Goal: Task Accomplishment & Management: Complete application form

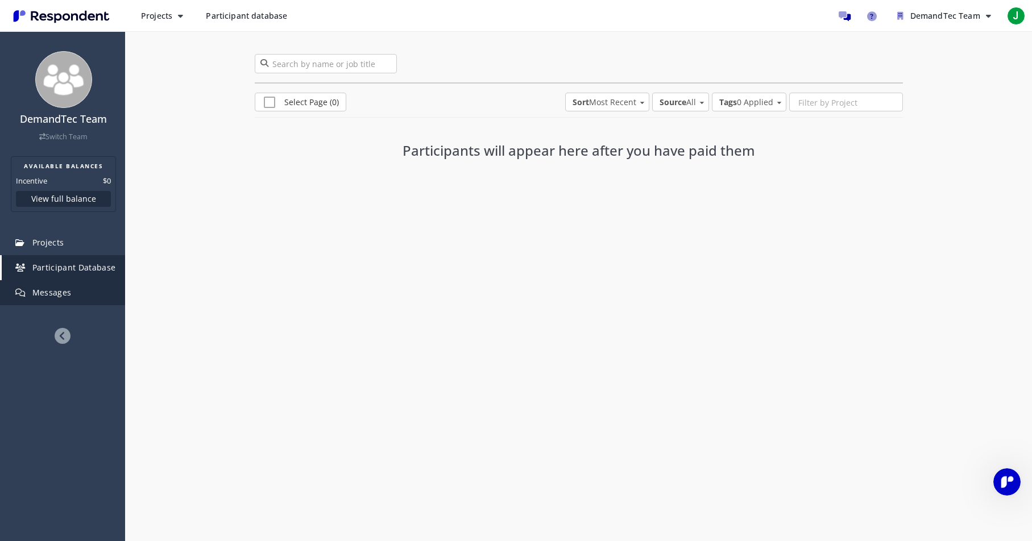
click at [40, 295] on span "Messages" at bounding box center [51, 292] width 39 height 11
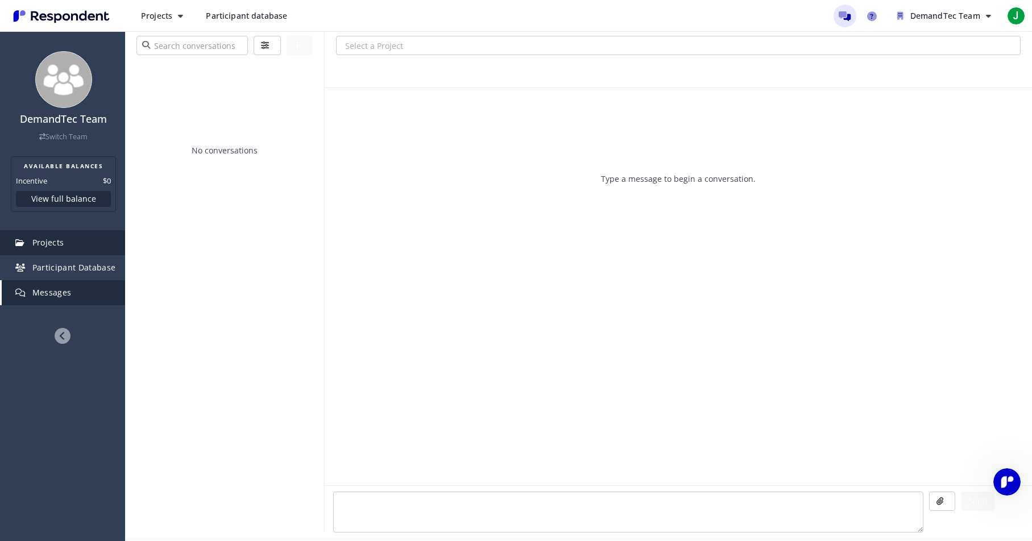
click at [55, 244] on span "Projects" at bounding box center [48, 242] width 32 height 11
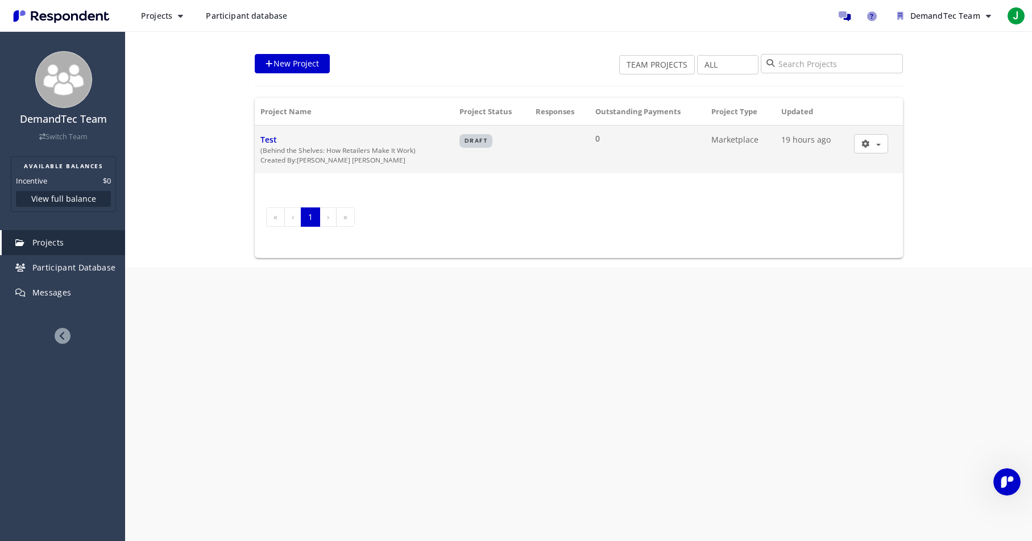
click at [273, 136] on span "Test" at bounding box center [268, 139] width 16 height 11
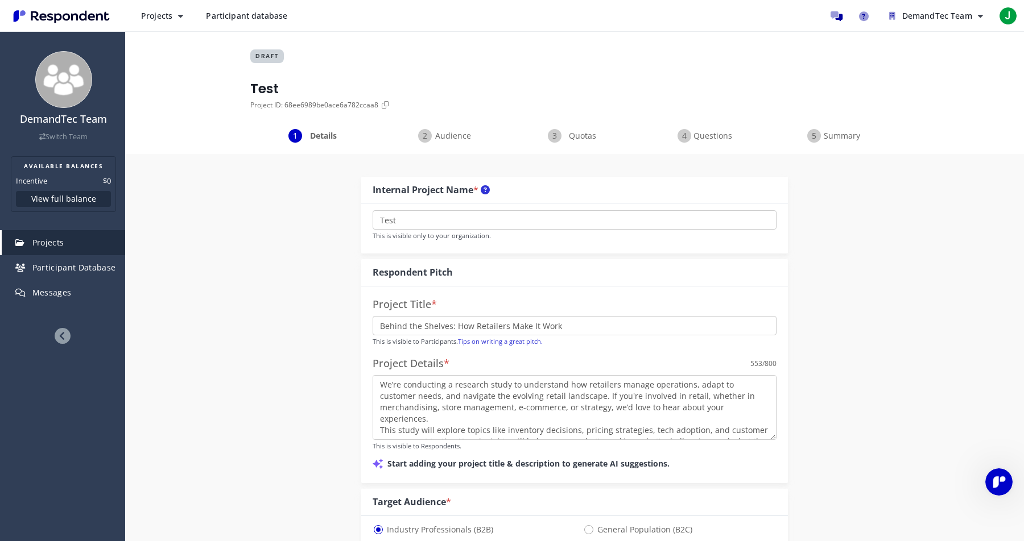
click at [466, 139] on span "Audience" at bounding box center [453, 135] width 38 height 11
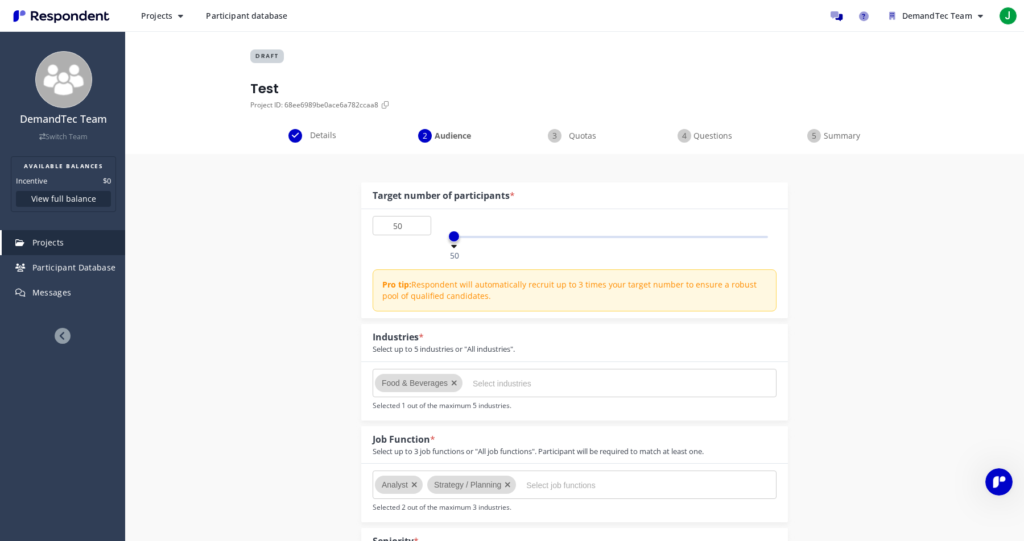
click at [595, 136] on span "Quotas" at bounding box center [583, 135] width 38 height 11
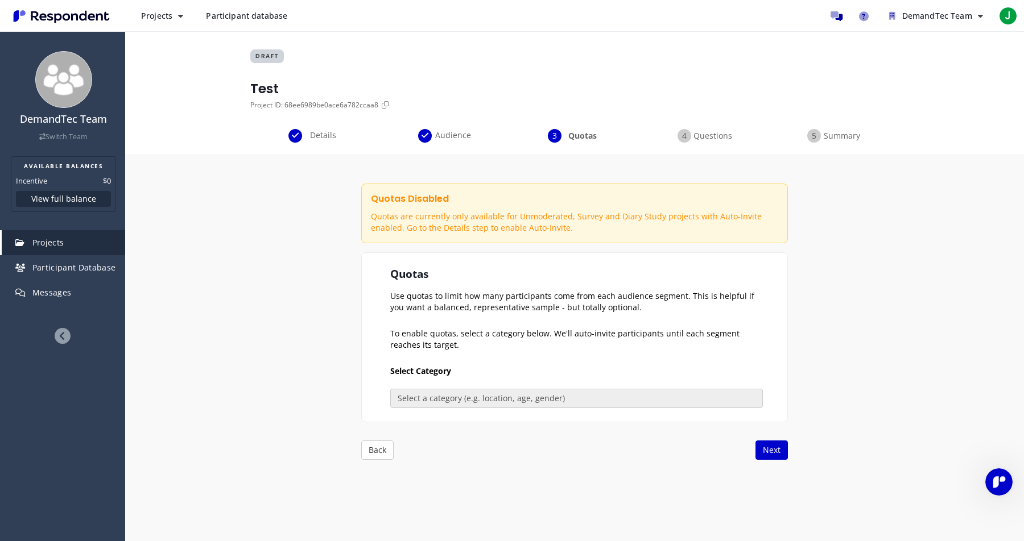
click at [719, 135] on span "Questions" at bounding box center [712, 135] width 38 height 11
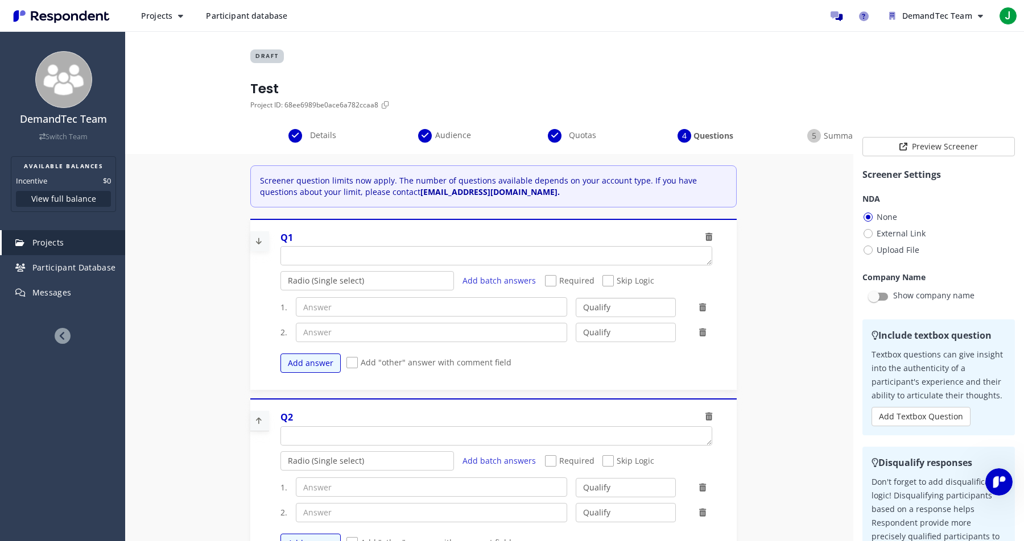
click at [601, 303] on select "Qualify Disqualify" at bounding box center [626, 307] width 100 height 19
click at [834, 134] on span "Summary" at bounding box center [842, 135] width 38 height 11
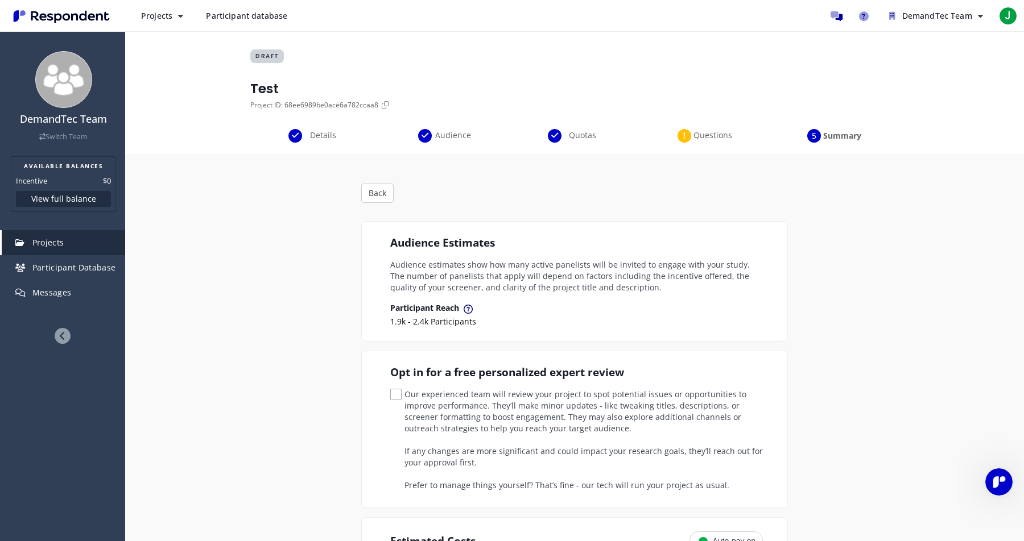
click at [314, 138] on span "Details" at bounding box center [323, 135] width 38 height 11
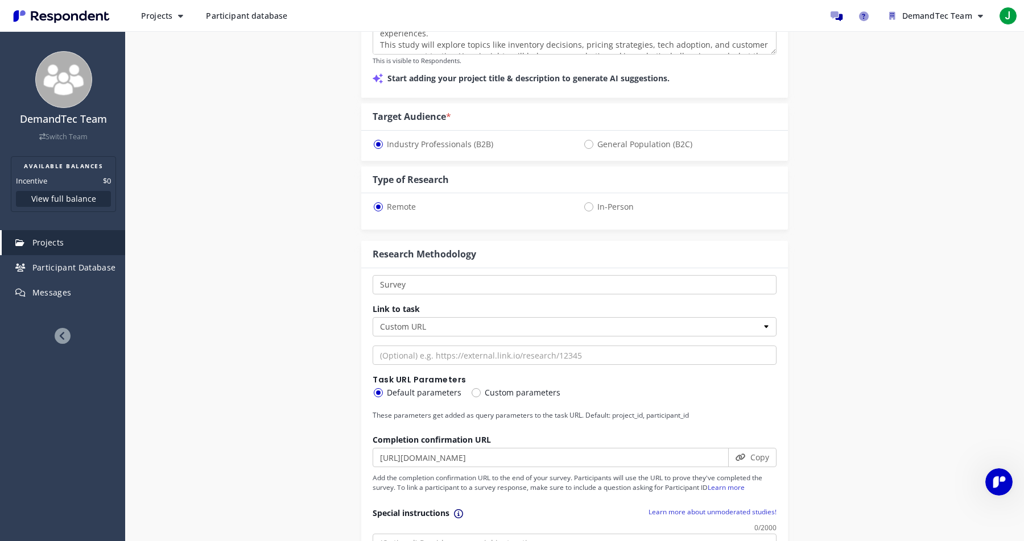
scroll to position [387, 0]
click at [477, 275] on select "One-on-One Focus Group Unmoderated Study Survey Diary Study" at bounding box center [575, 283] width 404 height 19
select select "number:4"
click at [373, 274] on select "One-on-One Focus Group Unmoderated Study Survey Diary Study" at bounding box center [575, 283] width 404 height 19
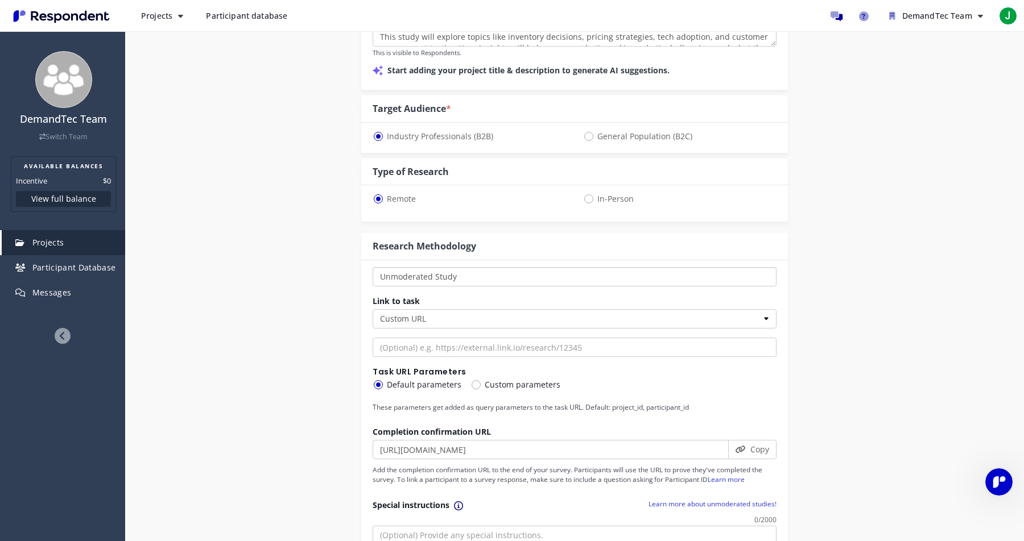
scroll to position [573, 0]
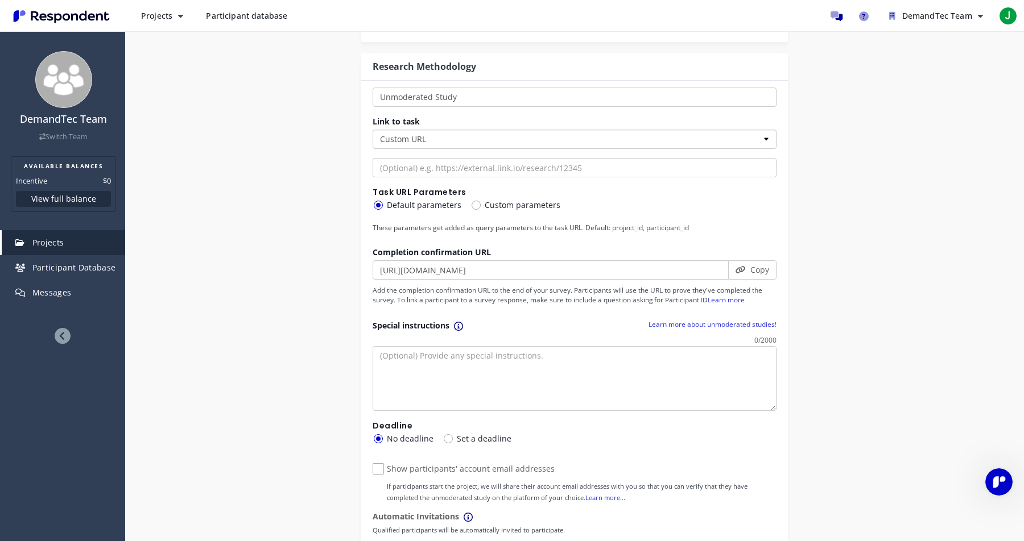
click at [672, 138] on select "Custom URL Lookback SurveyMonkey" at bounding box center [575, 139] width 404 height 19
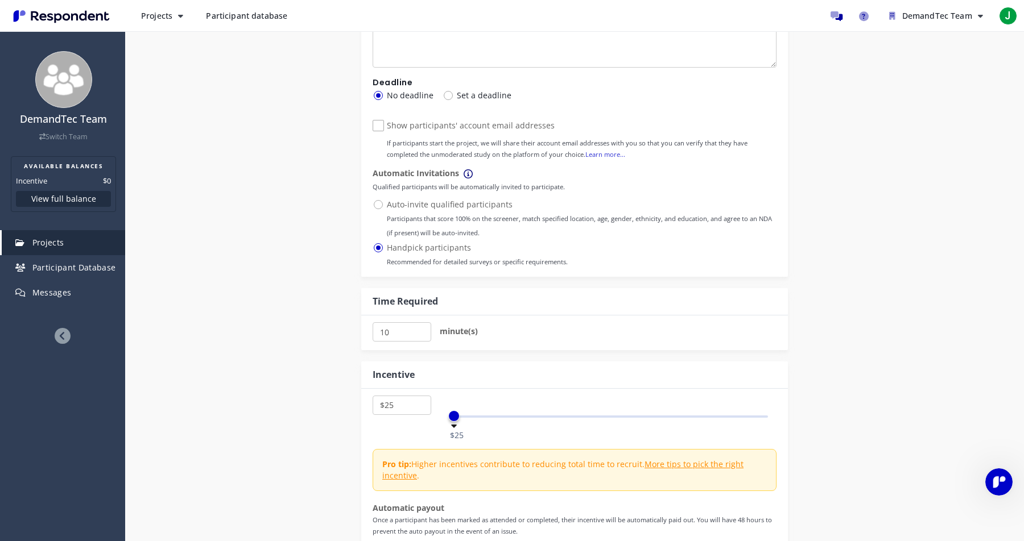
scroll to position [988, 0]
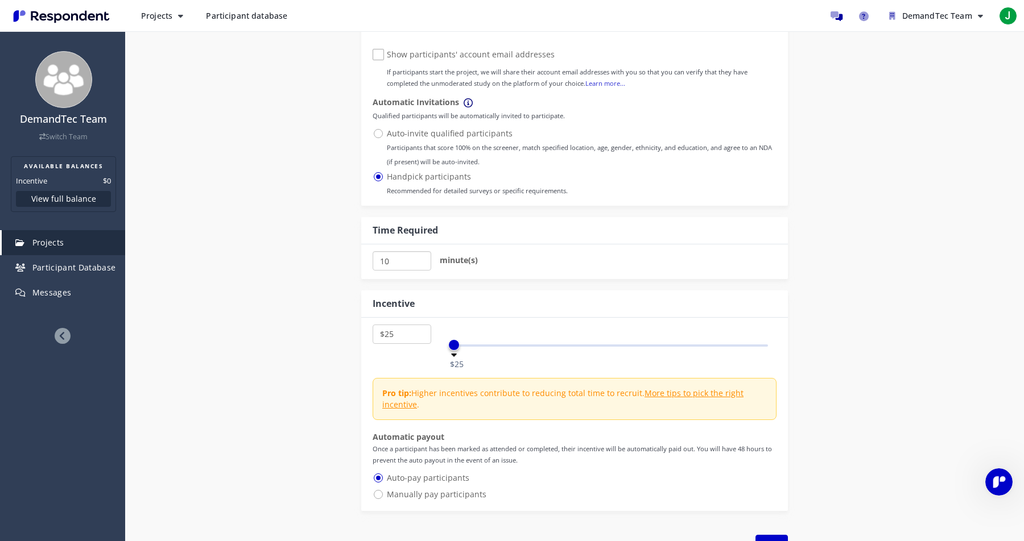
click at [411, 260] on input "10" at bounding box center [402, 260] width 59 height 19
type input "1"
type input "30"
click at [395, 335] on select "$5 $10 $15 $20 $25 $30 $35 $40 $45 $50 $55 $60 $65 $70 $75 $80 $85 $90 $95 $100…" at bounding box center [402, 334] width 59 height 19
select select "number:50"
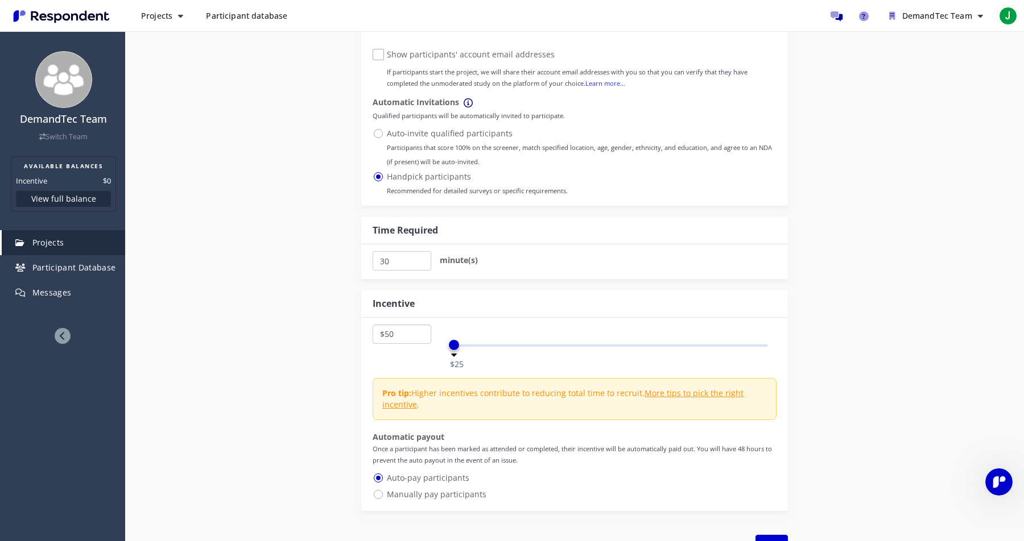
click at [373, 325] on select "$5 $10 $15 $20 $25 $30 $35 $40 $45 $50 $55 $60 $65 $70 $75 $80 $85 $90 $95 $100…" at bounding box center [402, 334] width 59 height 19
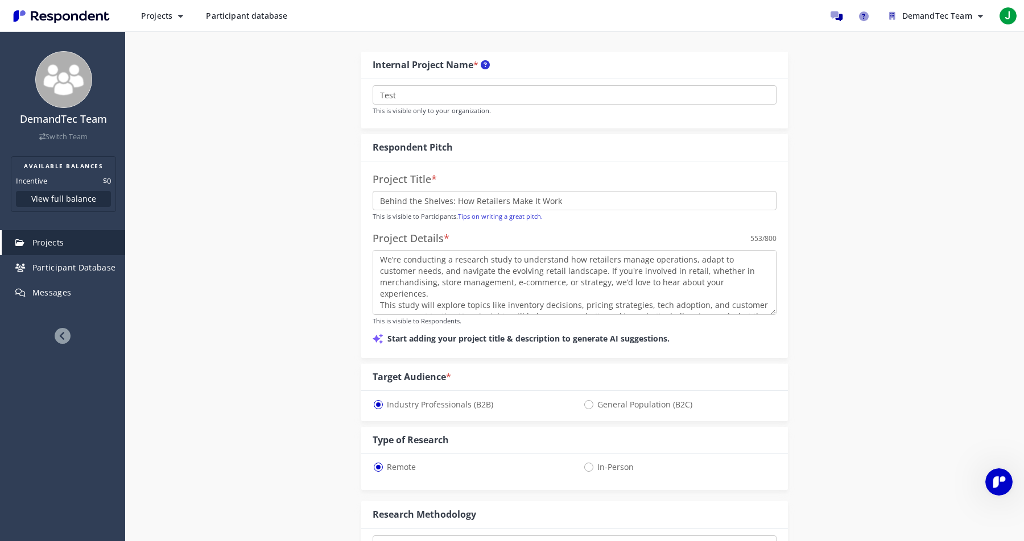
scroll to position [0, 0]
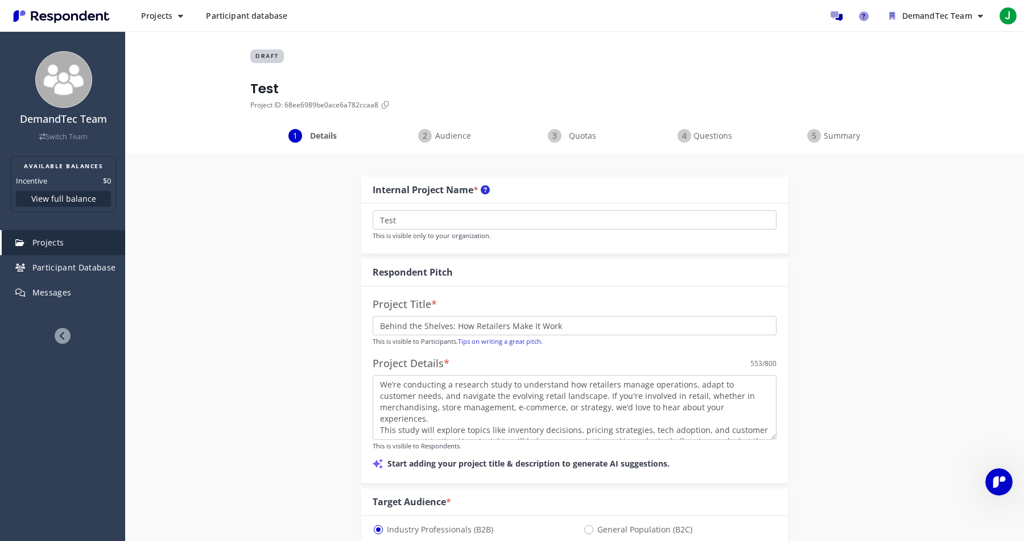
click at [859, 137] on span "Summary" at bounding box center [842, 135] width 38 height 11
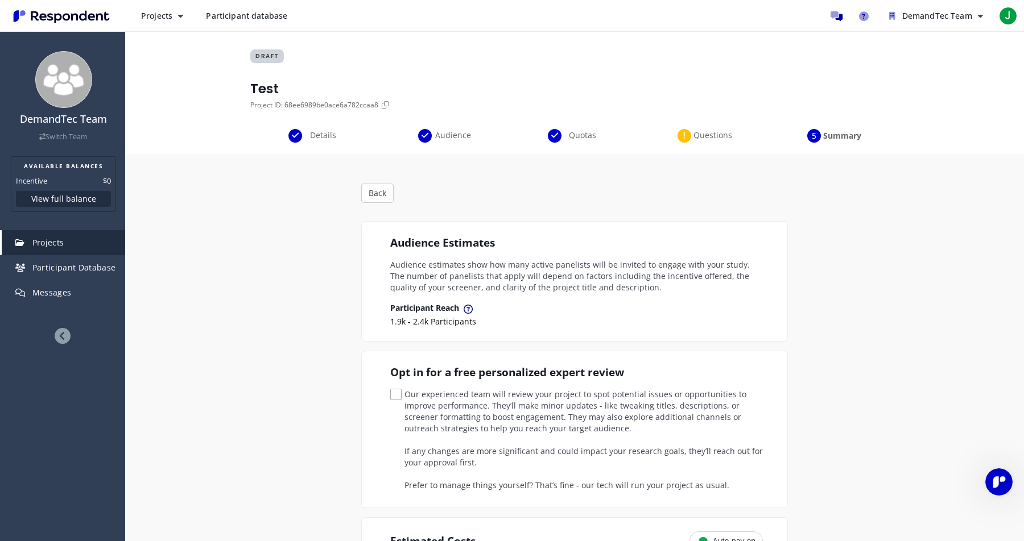
click at [318, 132] on span "Details" at bounding box center [323, 135] width 38 height 11
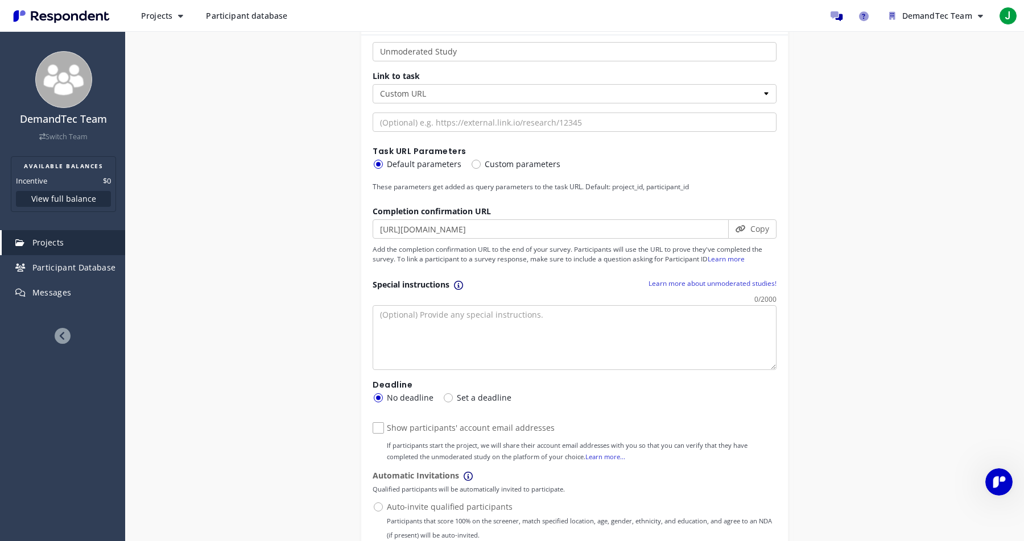
scroll to position [407, 0]
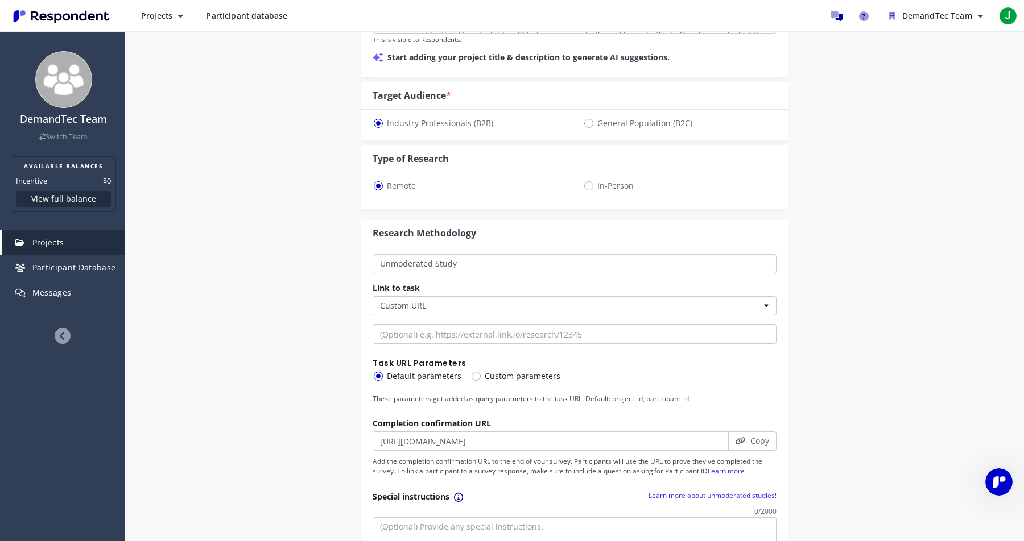
click at [438, 267] on select "One-on-One Focus Group Unmoderated Study Survey Diary Study" at bounding box center [575, 263] width 404 height 19
select select "number:1"
click at [373, 254] on select "One-on-One Focus Group Unmoderated Study Survey Diary Study" at bounding box center [575, 263] width 404 height 19
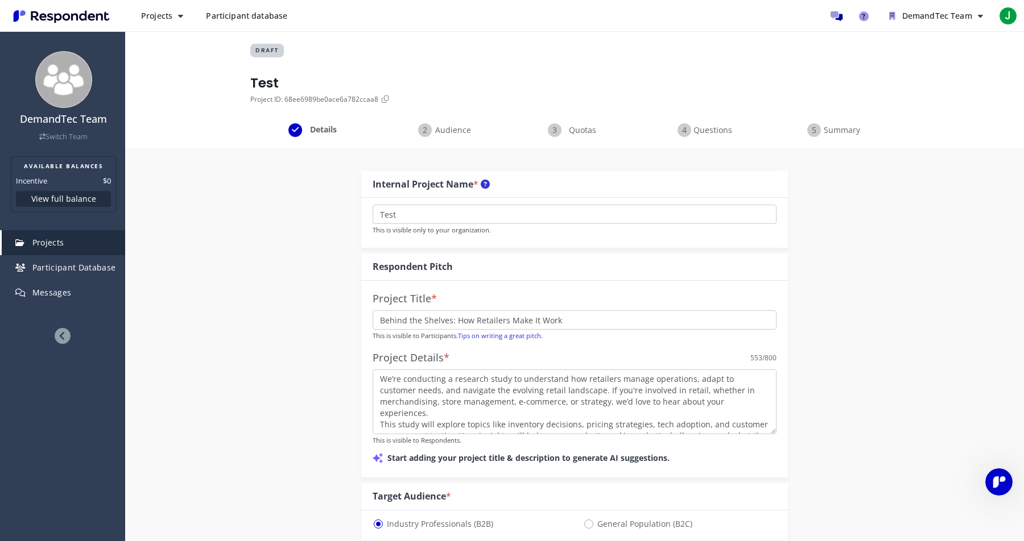
scroll to position [0, 0]
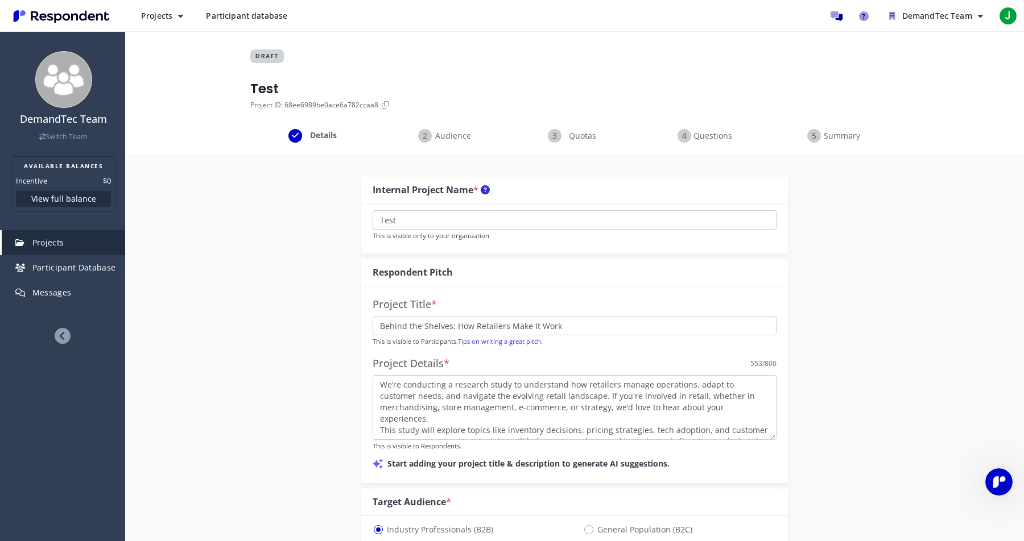
click at [842, 136] on span "Summary" at bounding box center [842, 135] width 38 height 11
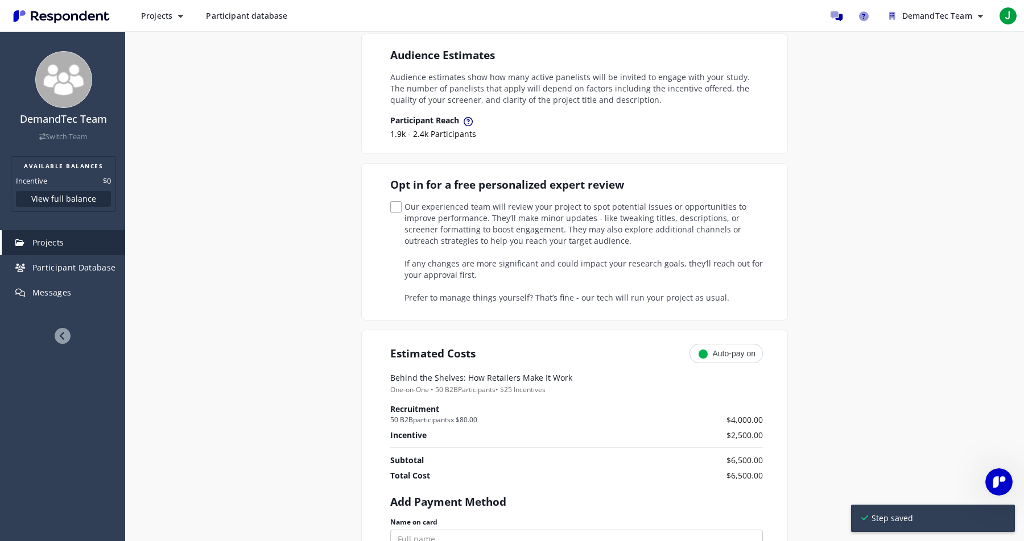
scroll to position [253, 0]
